Goal: Obtain resource: Obtain resource

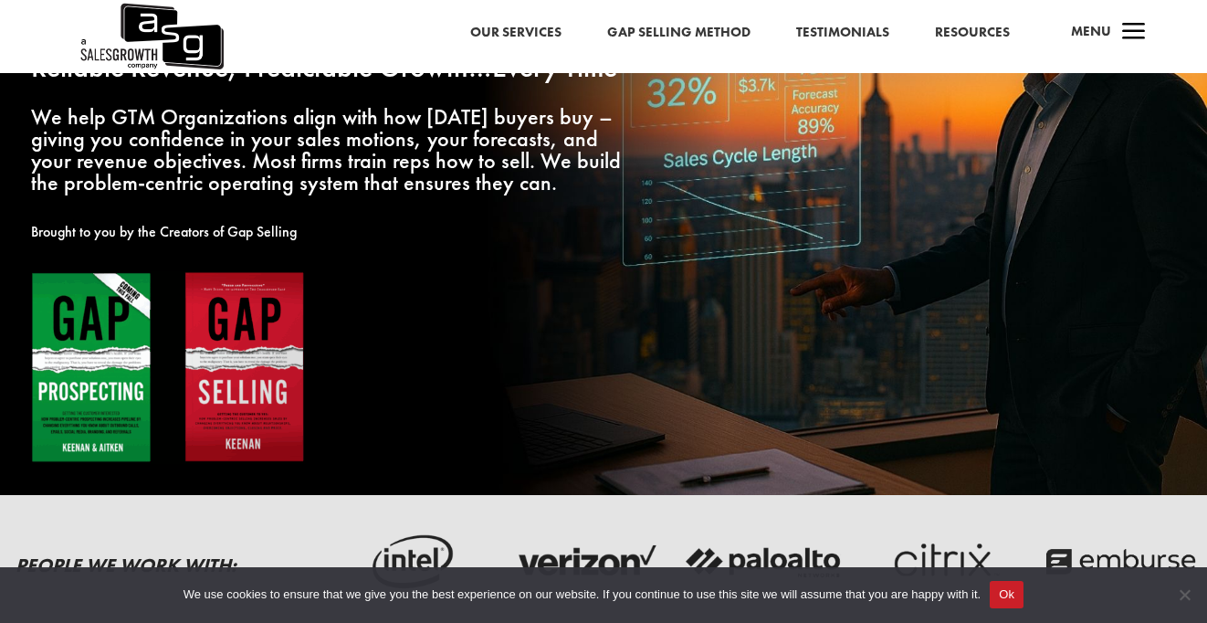
scroll to position [236, 0]
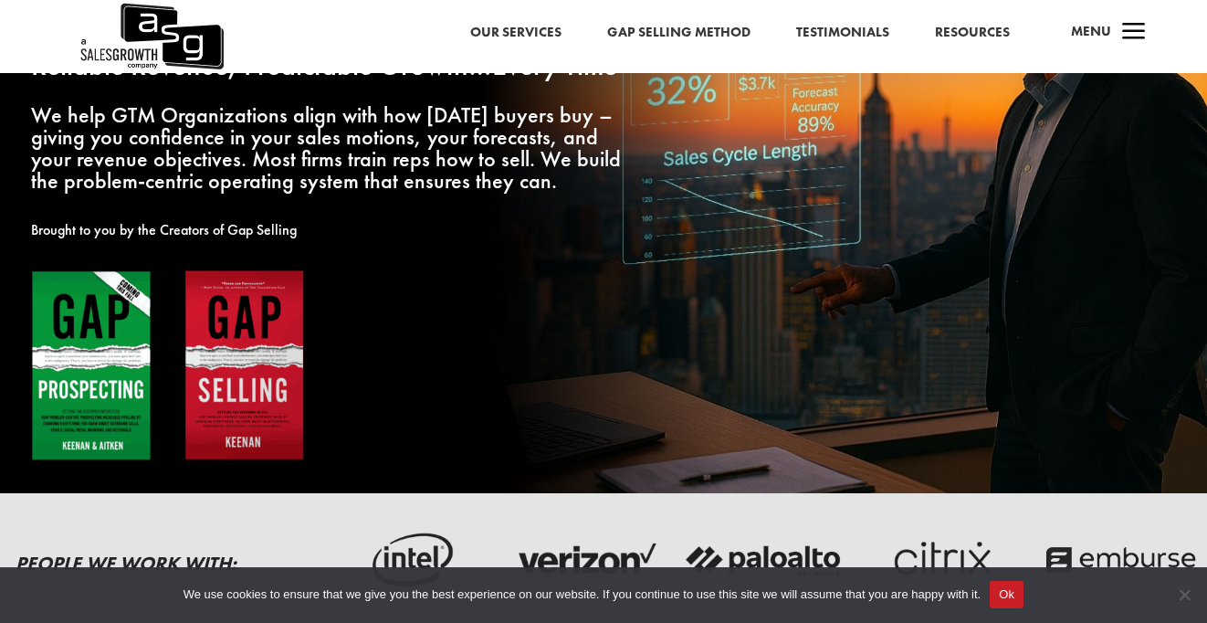
click at [1143, 31] on span "a" at bounding box center [1134, 33] width 37 height 37
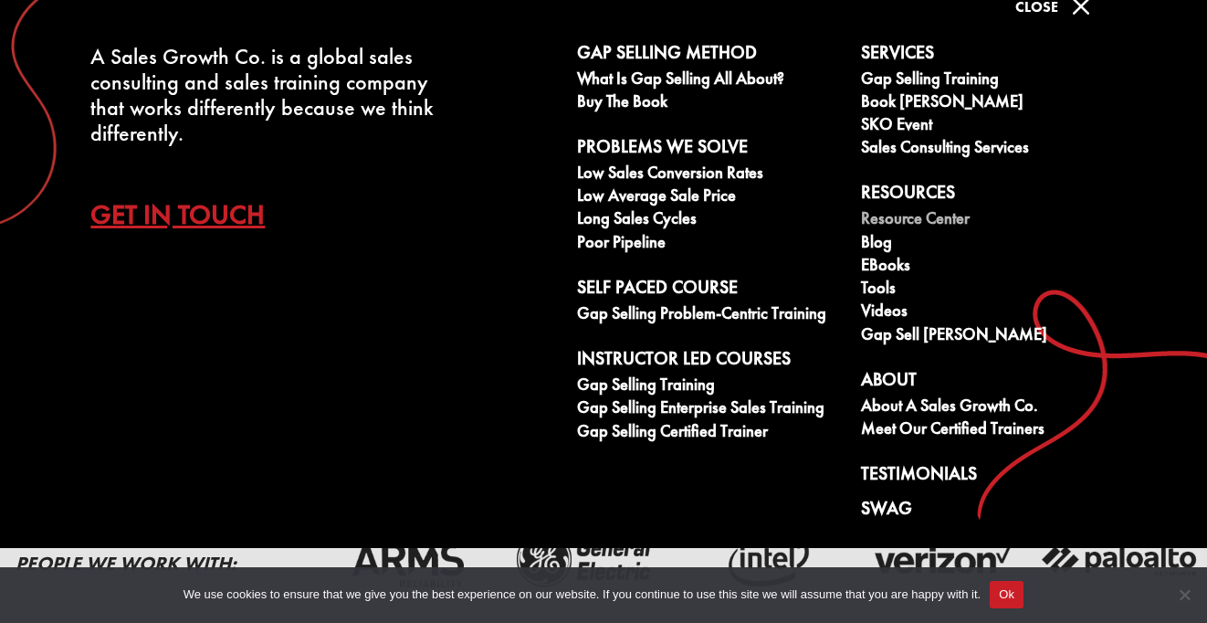
scroll to position [49, 0]
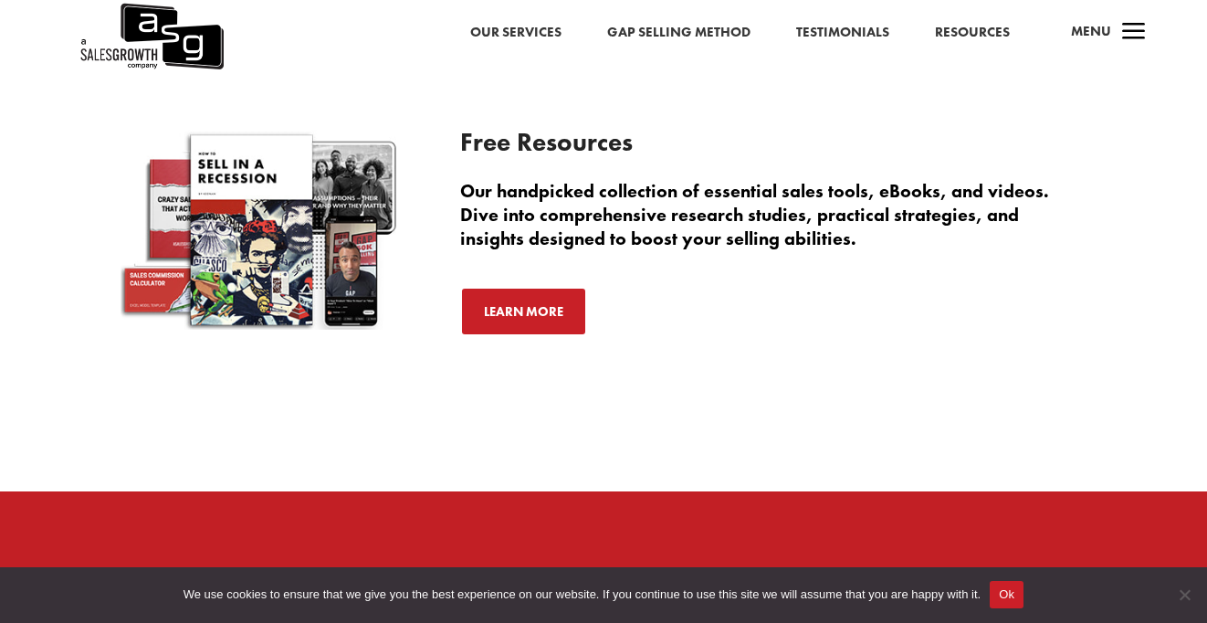
scroll to position [4248, 0]
click at [526, 307] on link "Learn More" at bounding box center [523, 311] width 127 height 49
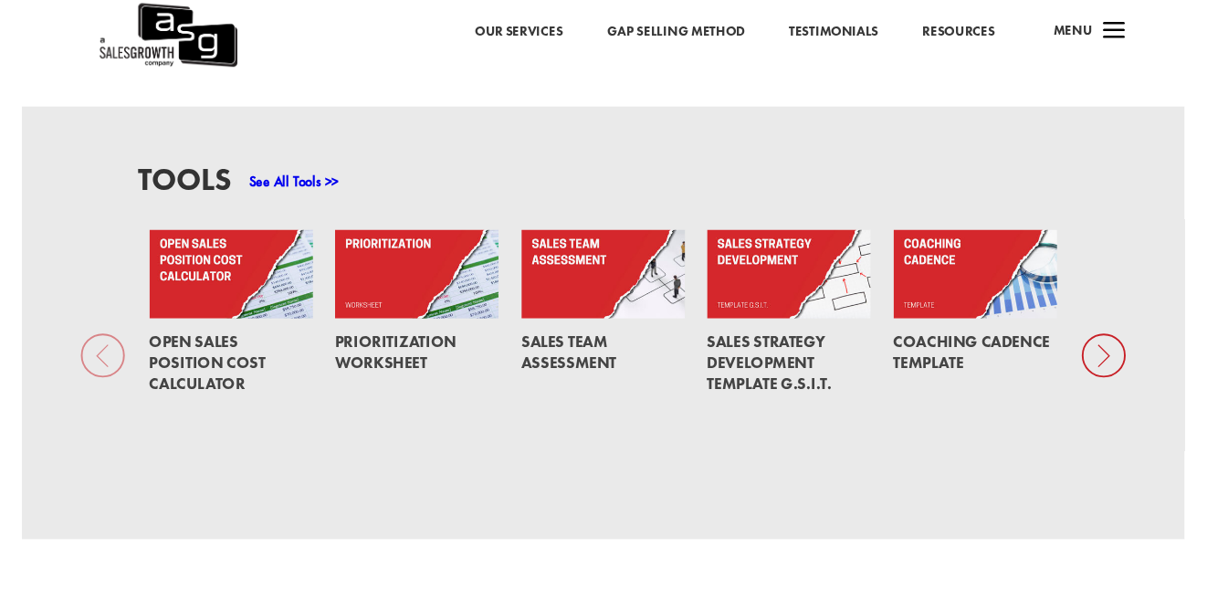
scroll to position [1216, 0]
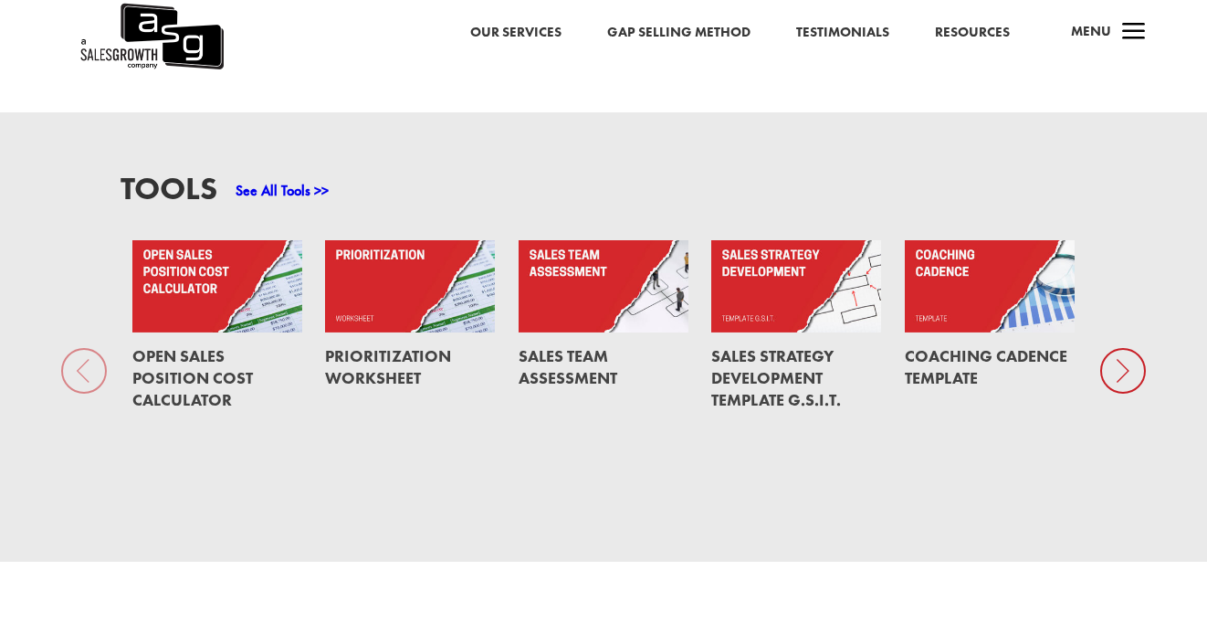
click at [316, 181] on link "See All Tools >>" at bounding box center [282, 190] width 93 height 19
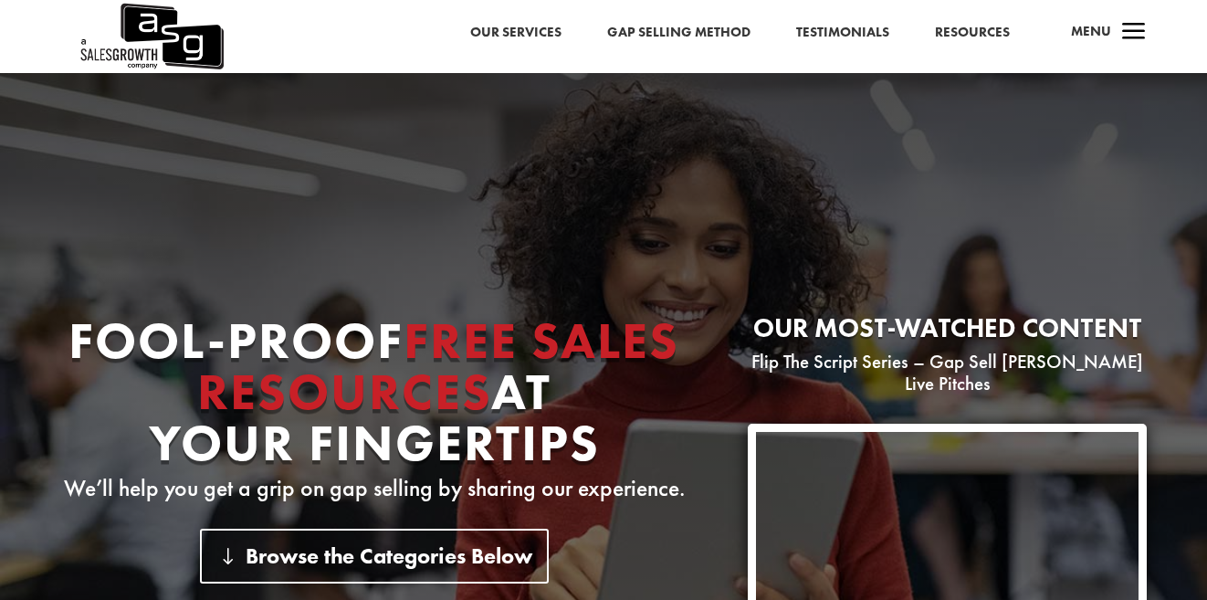
scroll to position [0, 0]
click at [1128, 28] on span "a" at bounding box center [1134, 33] width 37 height 37
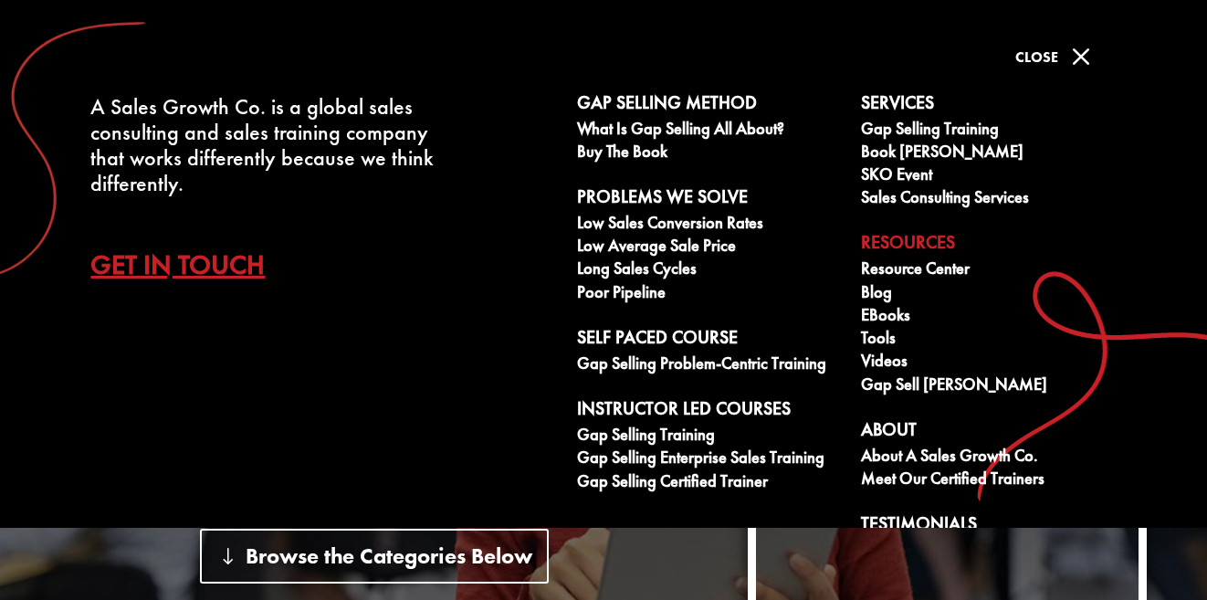
click at [1086, 53] on span "M" at bounding box center [1081, 56] width 37 height 37
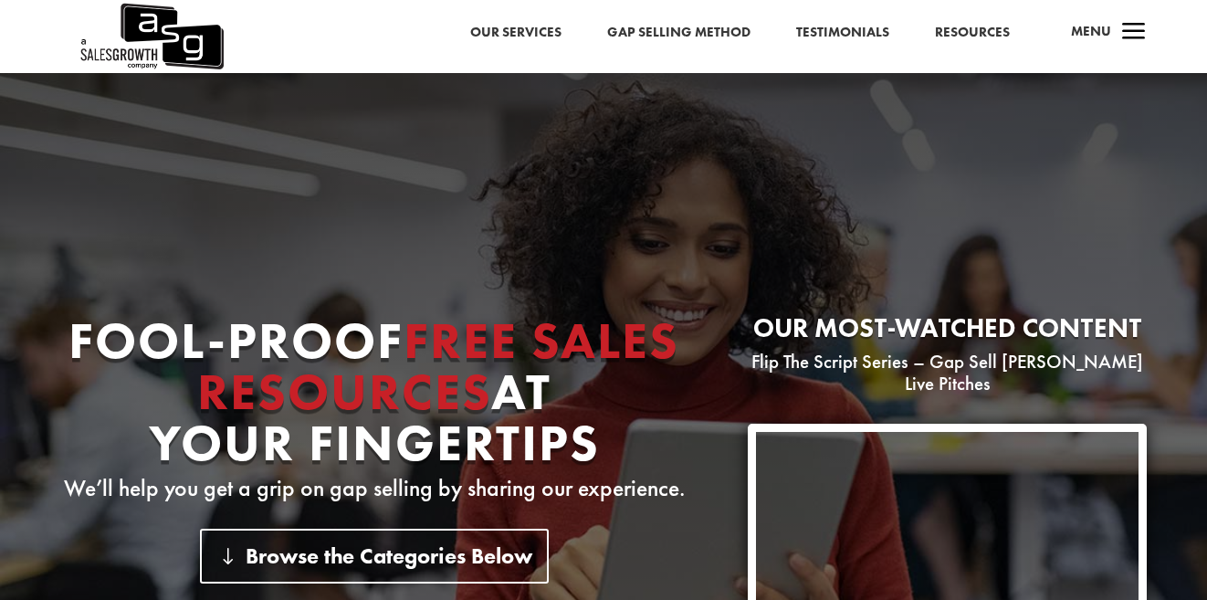
click at [974, 35] on link "Resources" at bounding box center [972, 33] width 75 height 24
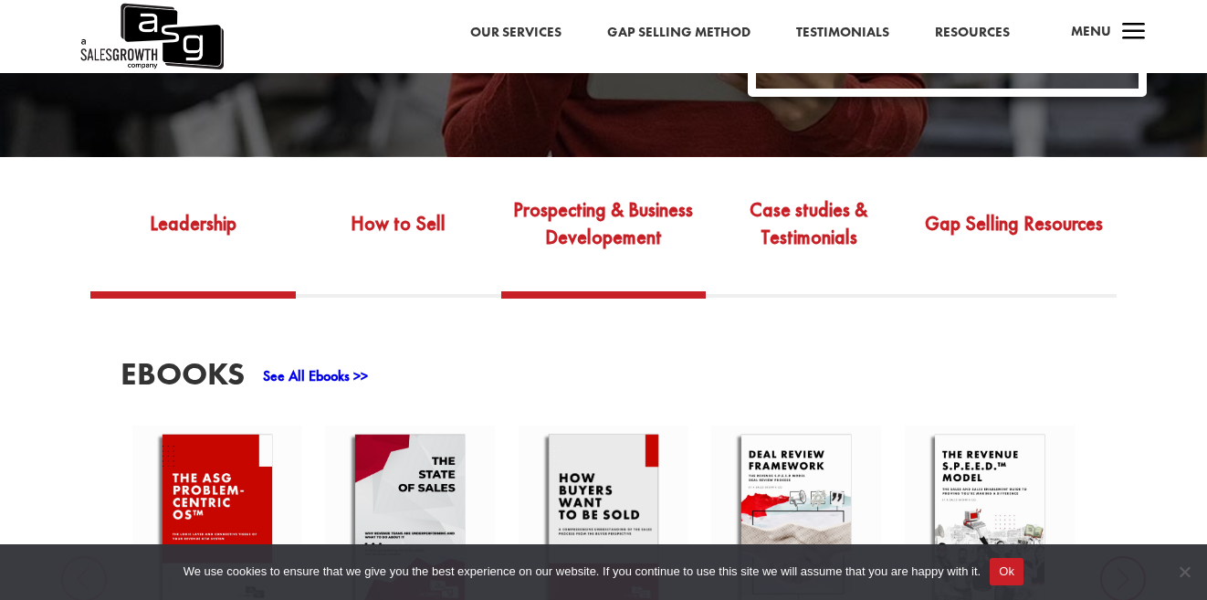
scroll to position [560, 0]
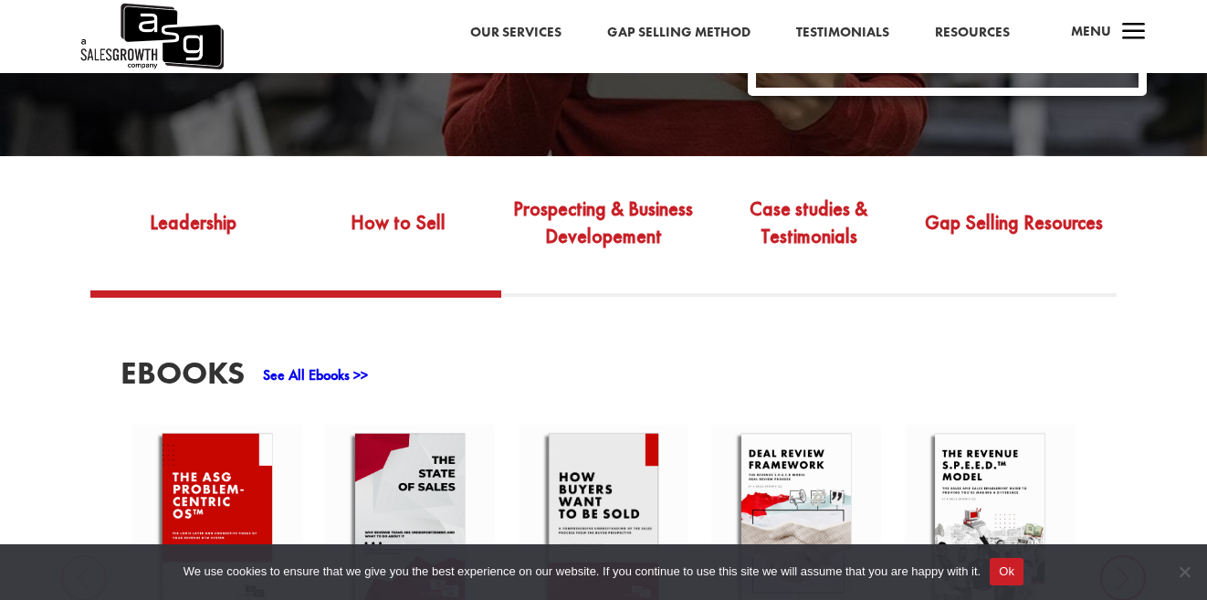
click at [392, 199] on link "How to Sell" at bounding box center [398, 235] width 205 height 110
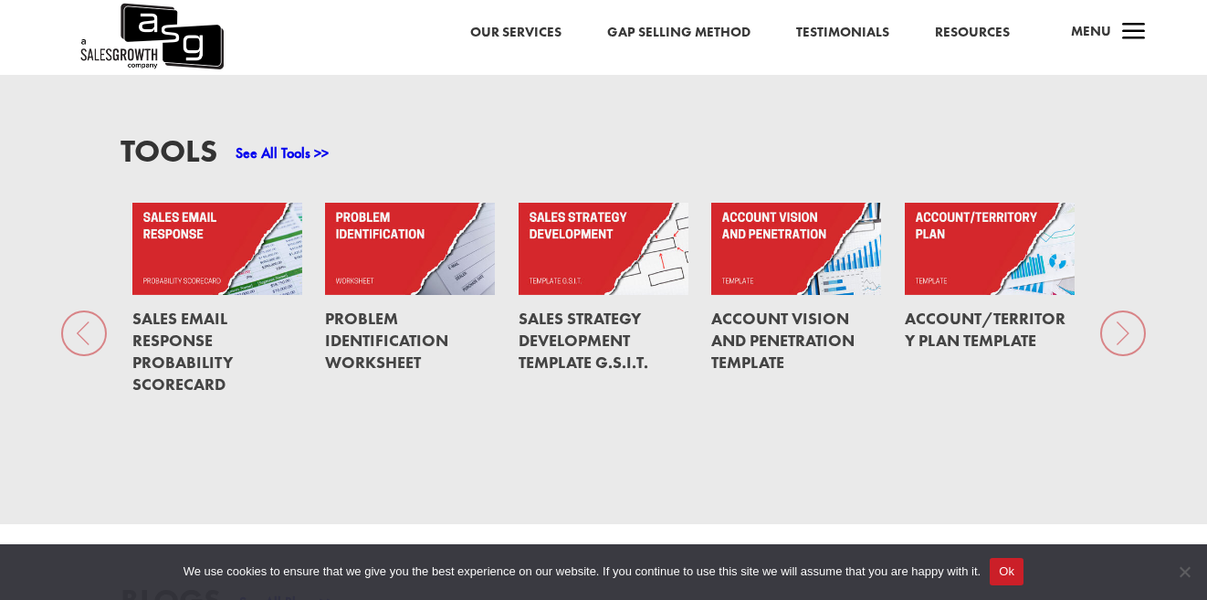
scroll to position [1298, 0]
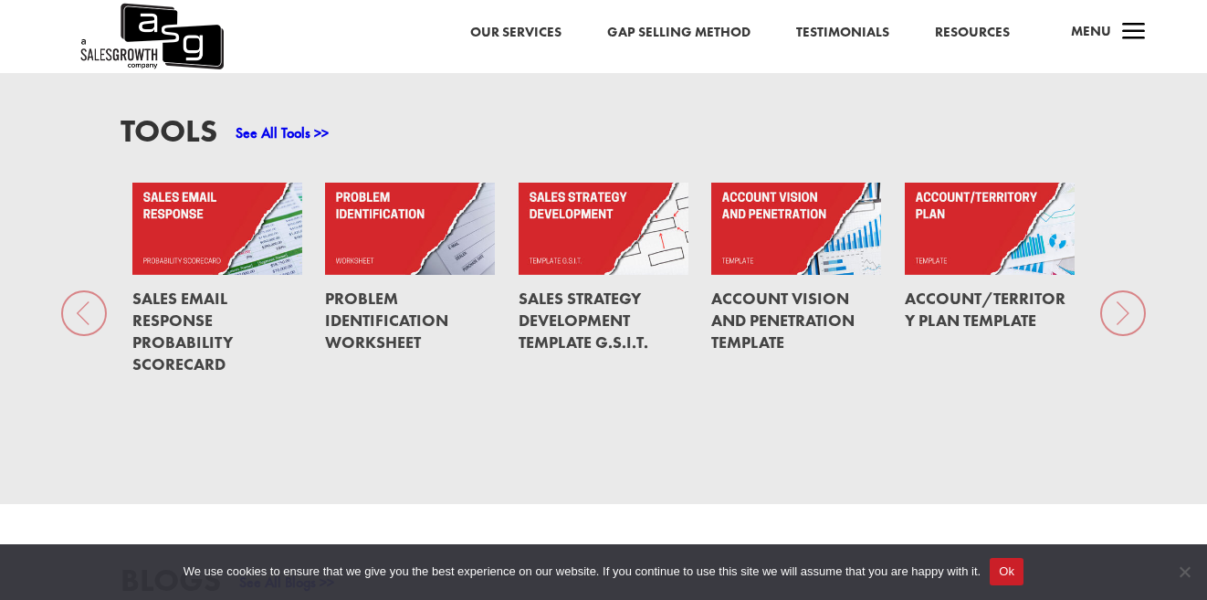
click at [383, 300] on link "Problem Identification Worksheet" at bounding box center [386, 320] width 123 height 65
click at [394, 288] on link "Problem Identification Worksheet" at bounding box center [386, 320] width 123 height 65
click at [1121, 291] on div "Tools See All Tools >> Sales Email Response Probability Scorecard Problem Ident…" at bounding box center [603, 279] width 1207 height 449
click at [312, 123] on link "See All Tools >>" at bounding box center [282, 132] width 93 height 19
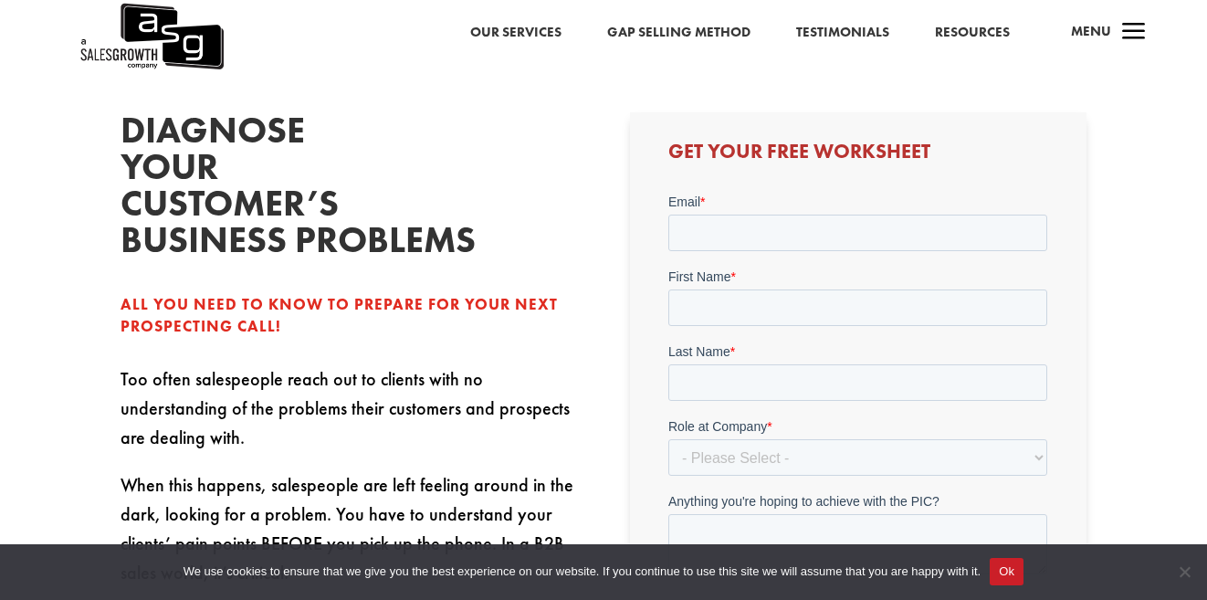
scroll to position [449, 0]
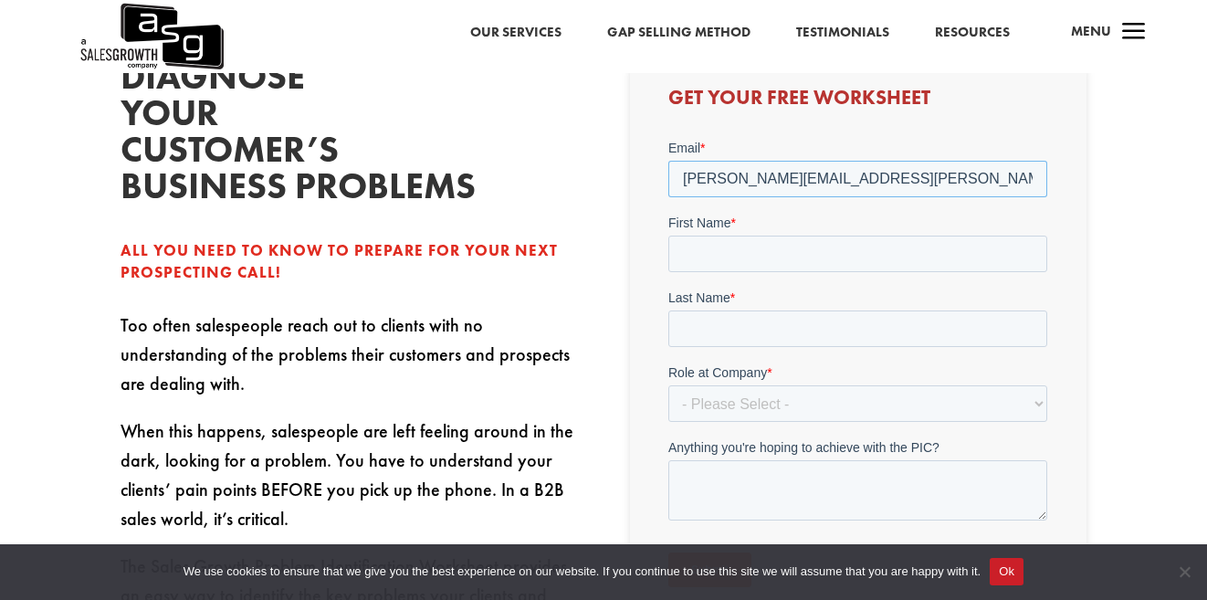
type input "[PERSON_NAME][EMAIL_ADDRESS][PERSON_NAME][DOMAIN_NAME]"
type input "[PERSON_NAME]"
select select "Individual Contributor (AE, SDR, CSM, etc)"
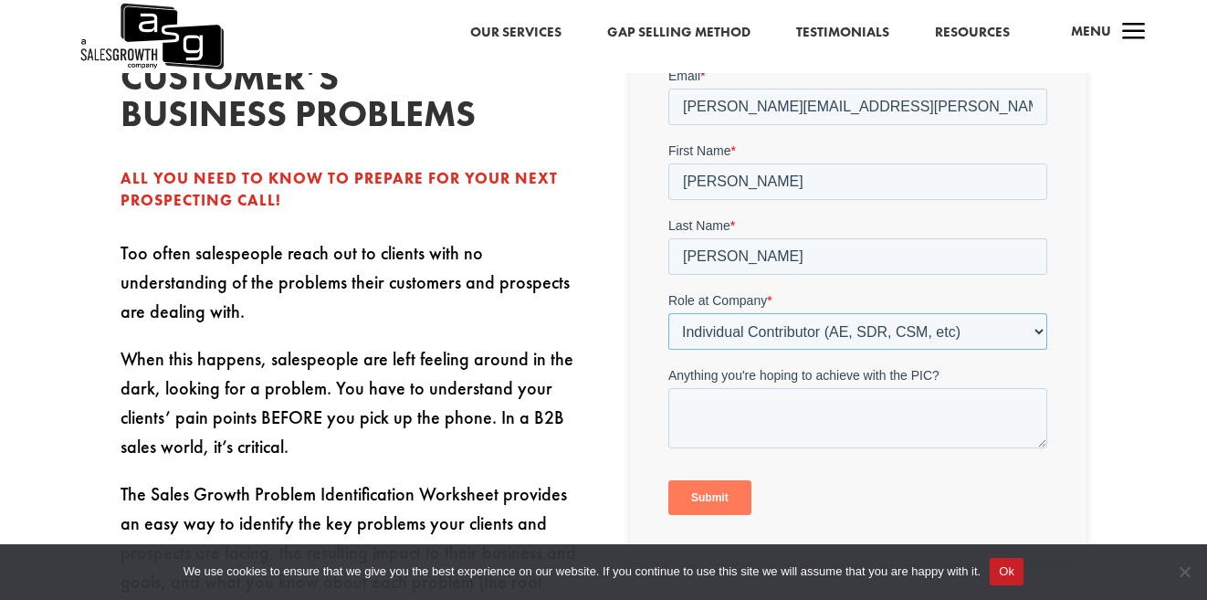
scroll to position [534, 0]
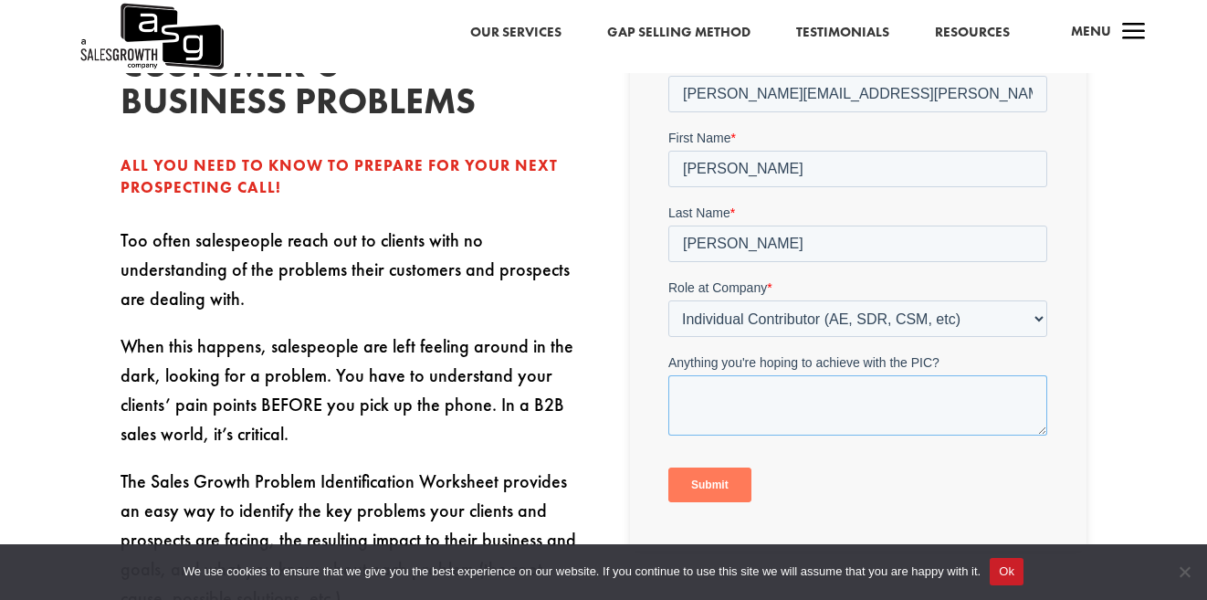
click at [738, 408] on textarea "Anything you're hoping to achieve with the PIC?" at bounding box center [857, 405] width 379 height 60
click at [738, 408] on textarea "i bought the e-book and need the worksheets." at bounding box center [857, 405] width 379 height 60
click at [688, 402] on textarea "i bought the e-book and need the worksheets. Thank you" at bounding box center [857, 405] width 379 height 60
type textarea "I bought the e-book and need the worksheets. Thank you"
click at [699, 493] on input "Submit" at bounding box center [709, 485] width 83 height 35
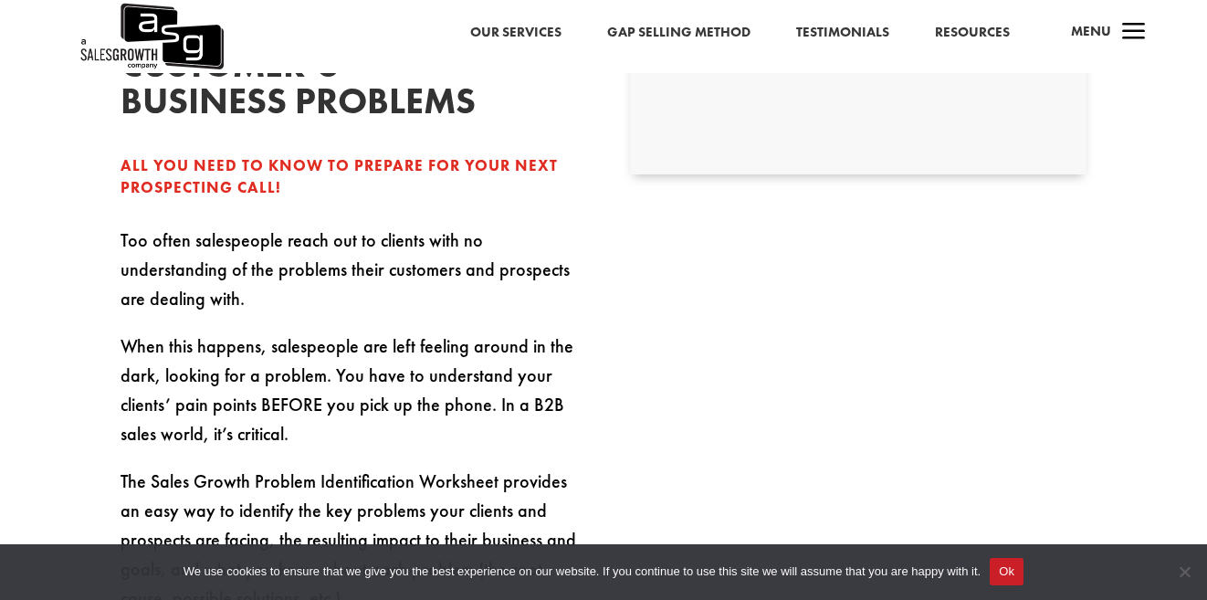
click at [572, 394] on p "When this happens, salespeople are left feeling around in the dark, looking for…" at bounding box center [349, 398] width 457 height 135
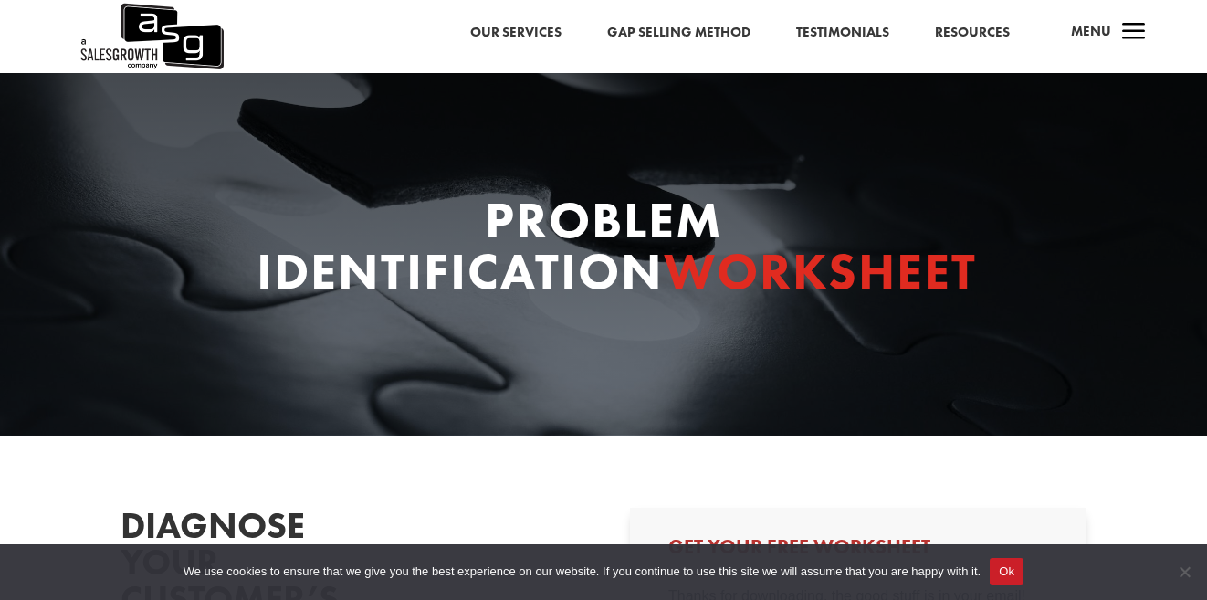
scroll to position [0, 0]
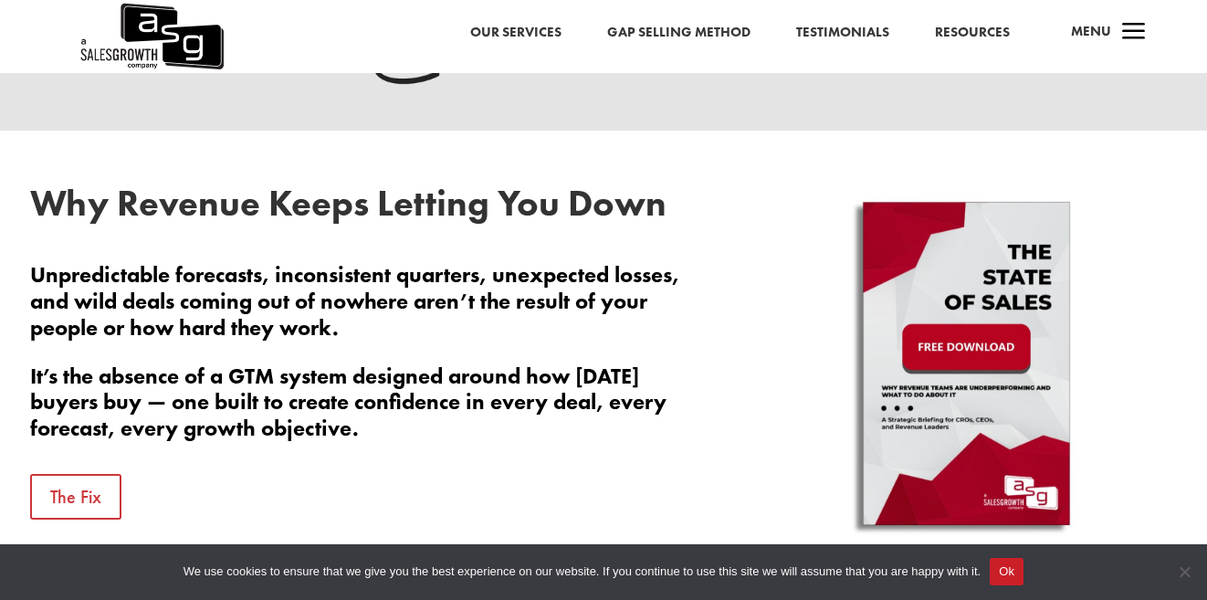
scroll to position [804, 0]
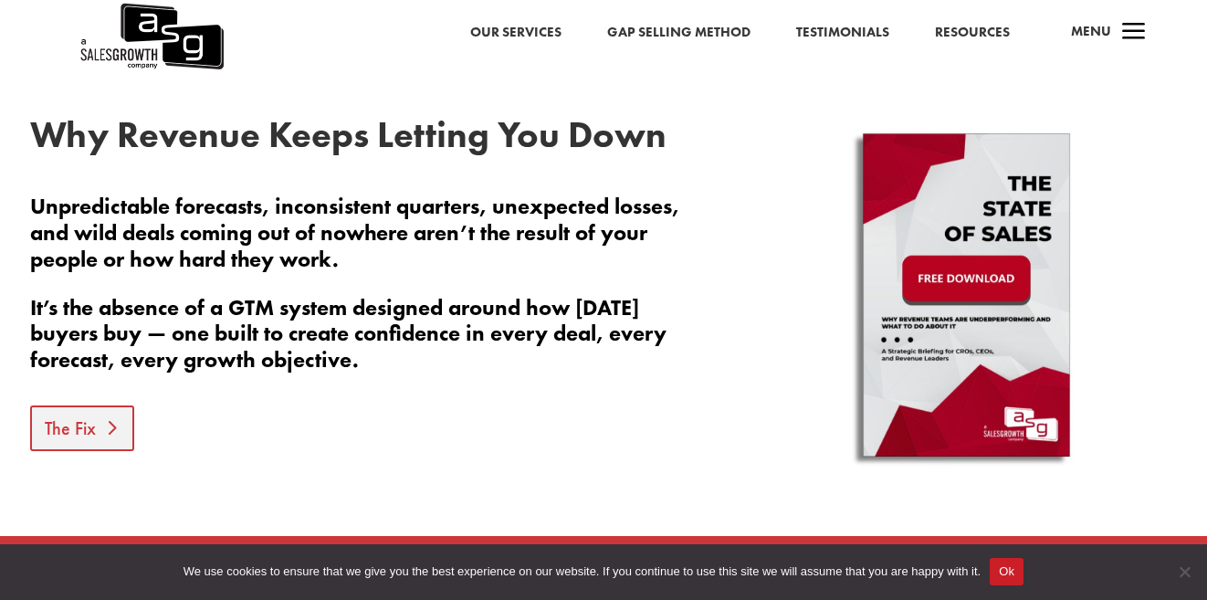
click at [92, 433] on link "The Fix" at bounding box center [82, 428] width 104 height 46
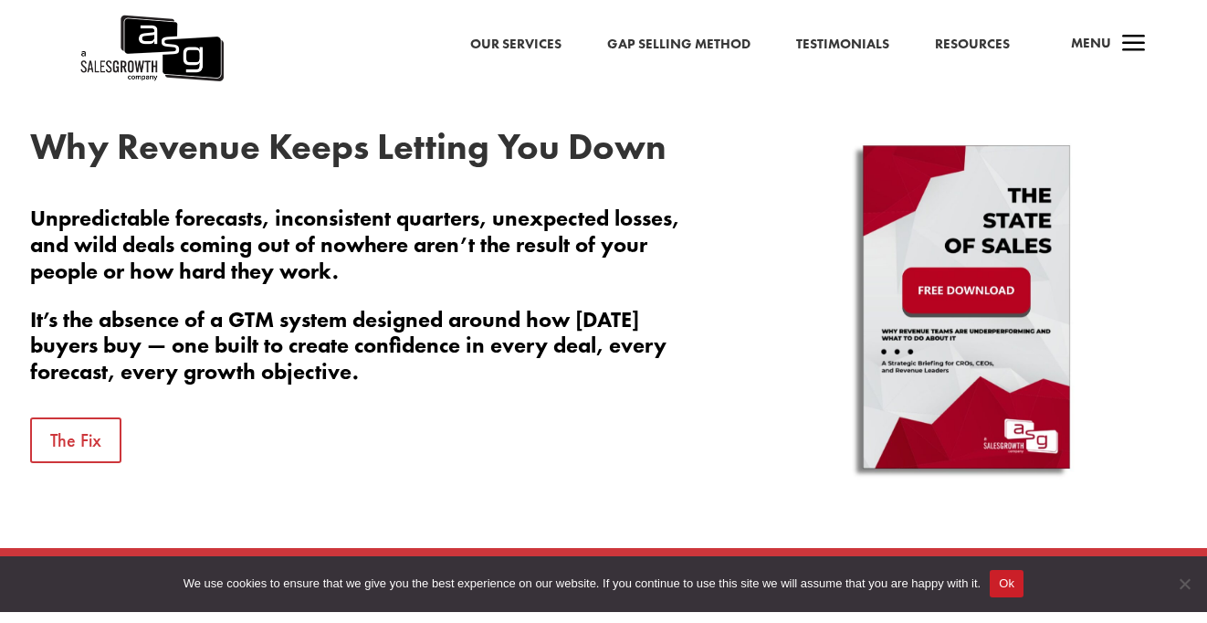
scroll to position [810, 0]
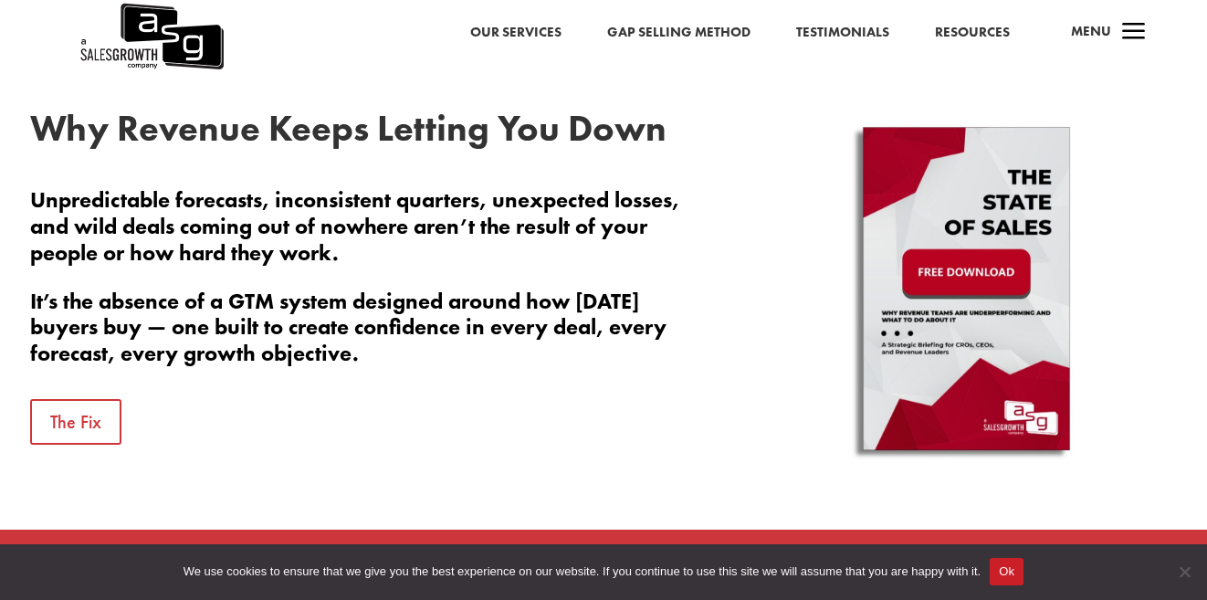
click at [962, 268] on img at bounding box center [966, 292] width 321 height 365
